Goal: Leave review/rating: Leave review/rating

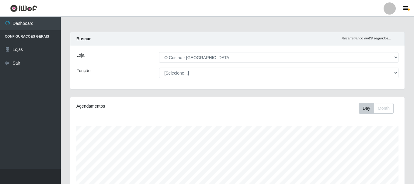
select select "238"
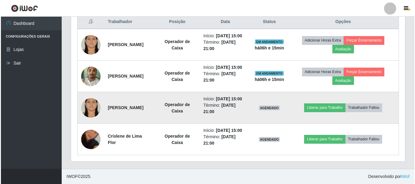
scroll to position [126, 334]
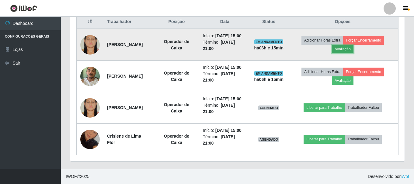
click at [344, 50] on button "Avaliação" at bounding box center [342, 49] width 22 height 9
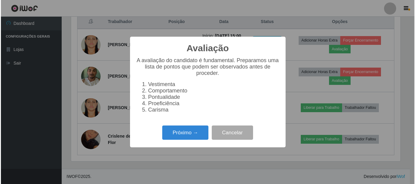
scroll to position [126, 331]
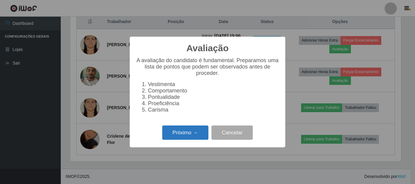
click at [173, 140] on button "Próximo →" at bounding box center [185, 133] width 46 height 14
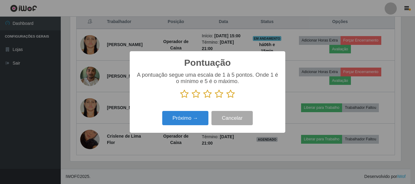
scroll to position [303699, 303494]
click at [228, 94] on icon at bounding box center [230, 94] width 9 height 9
click at [226, 99] on input "radio" at bounding box center [226, 99] width 0 height 0
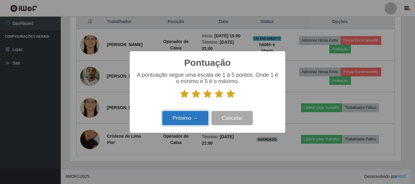
click at [192, 112] on button "Próximo →" at bounding box center [185, 118] width 46 height 14
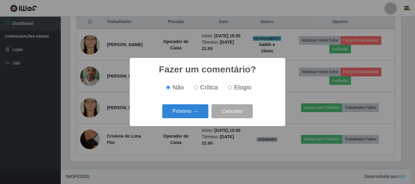
click at [190, 113] on button "Próximo →" at bounding box center [185, 112] width 46 height 14
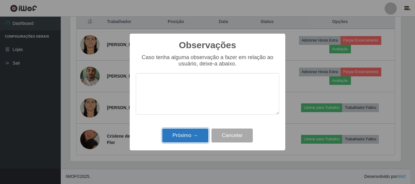
click at [189, 137] on button "Próximo →" at bounding box center [185, 136] width 46 height 14
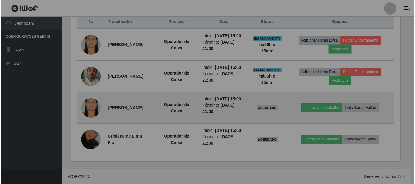
scroll to position [126, 334]
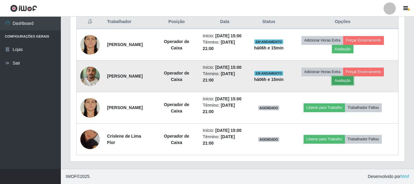
click at [339, 84] on button "Avaliação" at bounding box center [342, 81] width 22 height 9
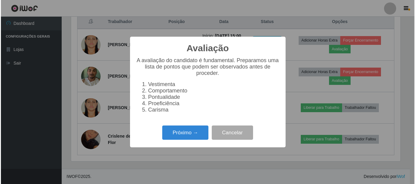
scroll to position [126, 331]
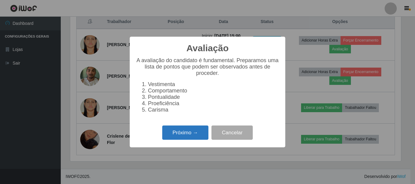
click at [179, 136] on button "Próximo →" at bounding box center [185, 133] width 46 height 14
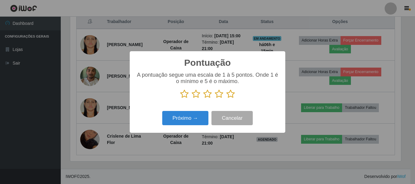
click at [231, 95] on icon at bounding box center [230, 94] width 9 height 9
click at [226, 99] on input "radio" at bounding box center [226, 99] width 0 height 0
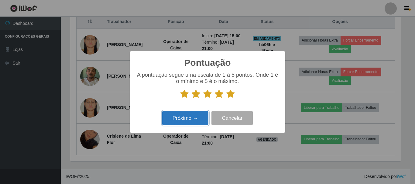
click at [190, 118] on button "Próximo →" at bounding box center [185, 118] width 46 height 14
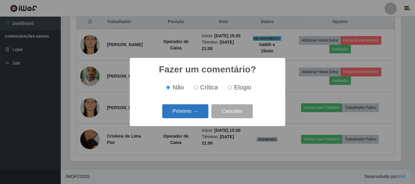
click at [193, 112] on button "Próximo →" at bounding box center [185, 112] width 46 height 14
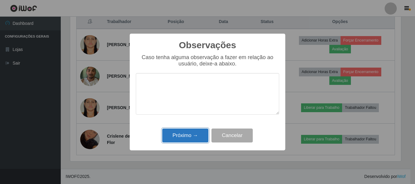
click at [195, 136] on button "Próximo →" at bounding box center [185, 136] width 46 height 14
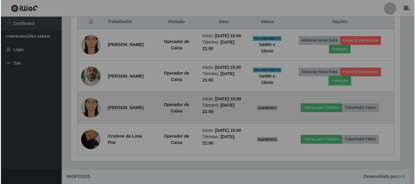
scroll to position [126, 334]
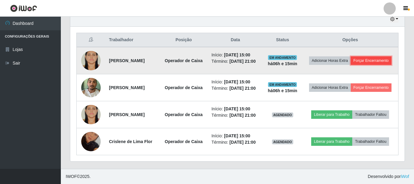
click at [350, 57] on button "Forçar Encerramento" at bounding box center [370, 61] width 41 height 9
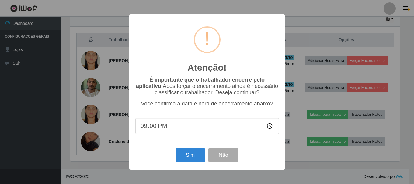
scroll to position [126, 331]
click at [190, 152] on button "Sim" at bounding box center [190, 155] width 29 height 14
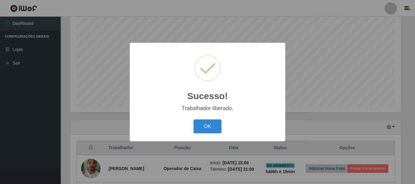
drag, startPoint x: 211, startPoint y: 129, endPoint x: 217, endPoint y: 124, distance: 7.1
click at [213, 128] on button "OK" at bounding box center [208, 127] width 28 height 14
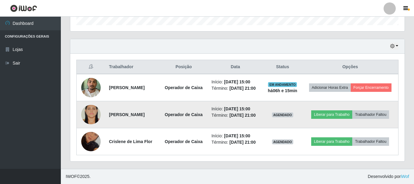
scroll to position [206, 0]
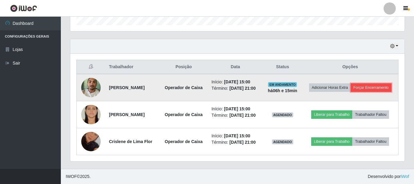
click at [350, 84] on button "Forçar Encerramento" at bounding box center [370, 88] width 41 height 9
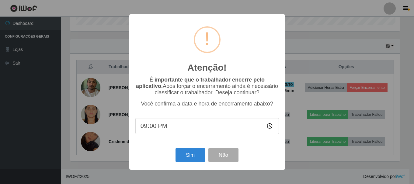
scroll to position [126, 331]
click at [193, 156] on button "Sim" at bounding box center [190, 155] width 29 height 14
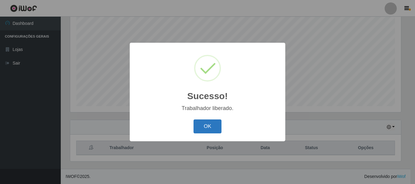
click at [202, 122] on button "OK" at bounding box center [208, 127] width 28 height 14
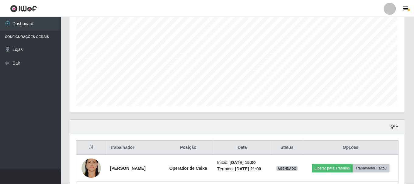
scroll to position [0, 0]
